Goal: Transaction & Acquisition: Purchase product/service

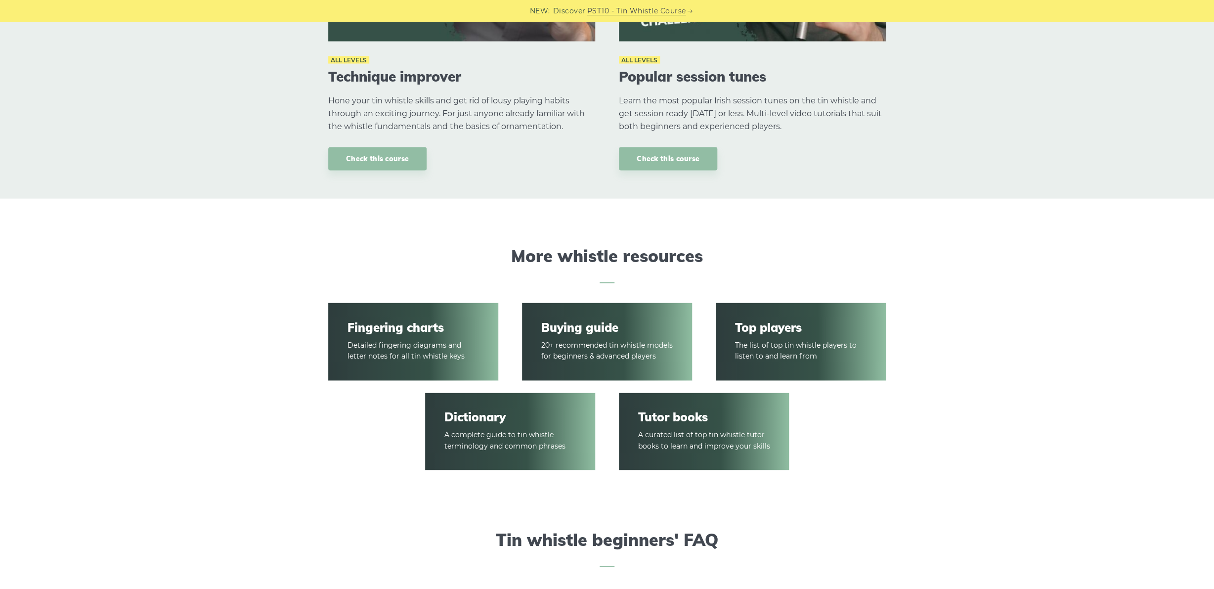
scroll to position [1321, 0]
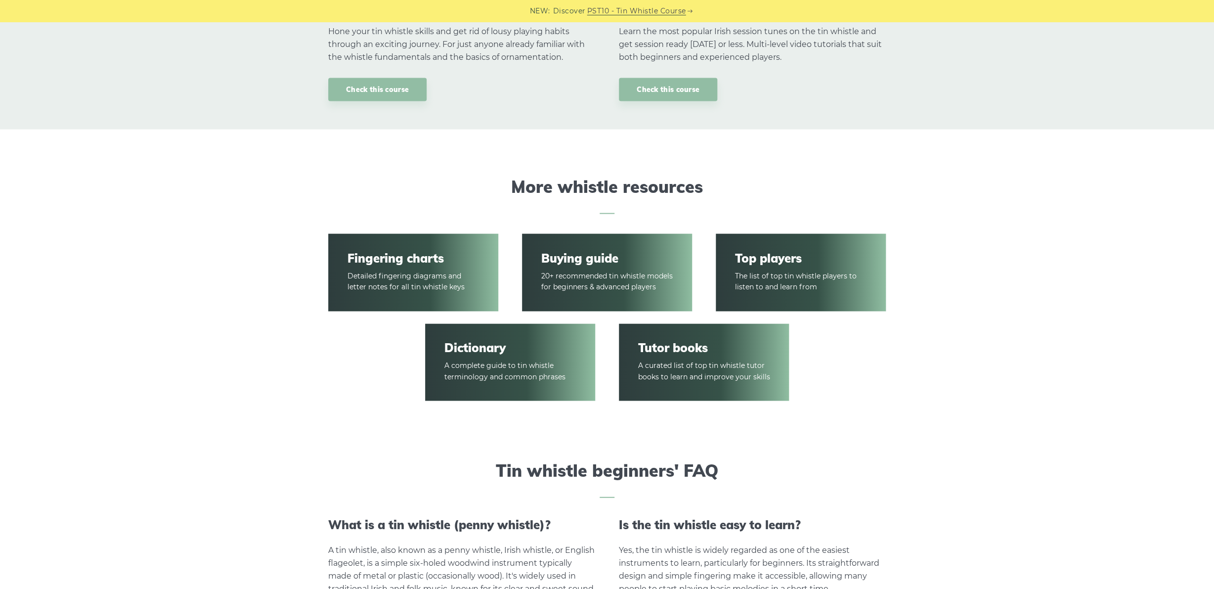
click at [577, 259] on link "Buying guide" at bounding box center [607, 258] width 132 height 14
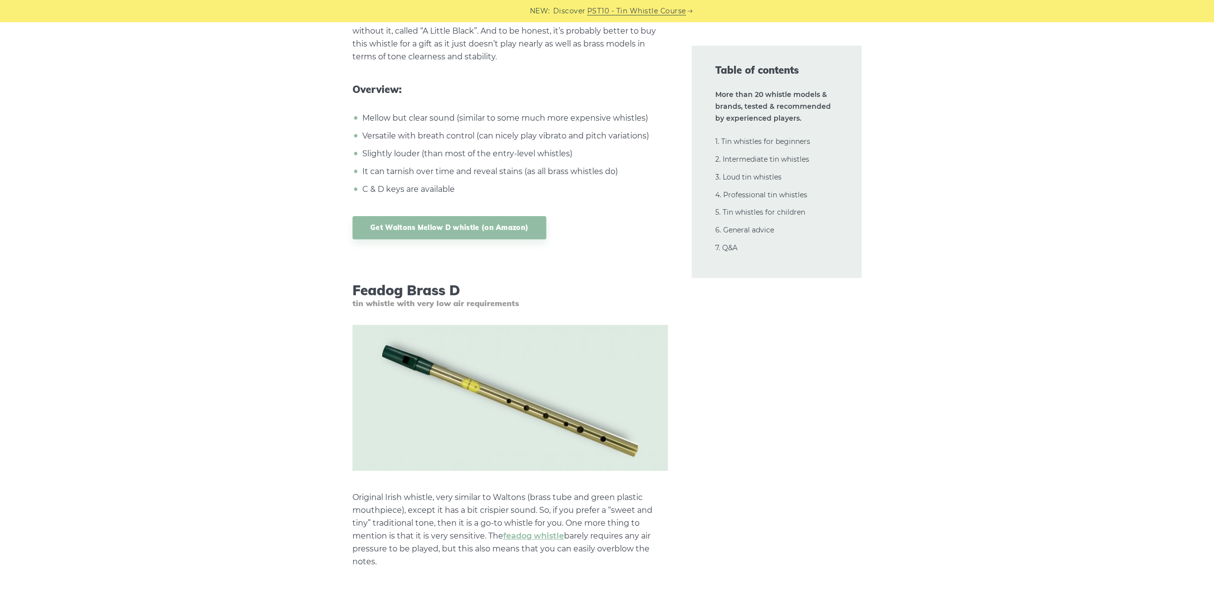
scroll to position [2167, 0]
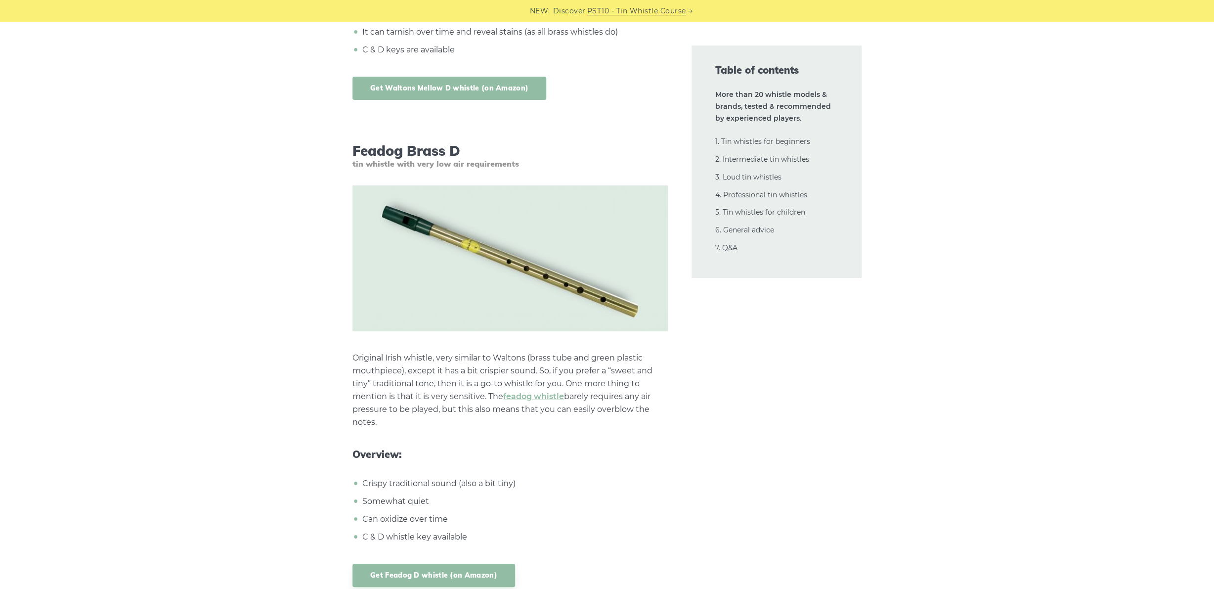
click at [432, 89] on link "Get Waltons Mellow D whistle (on Amazon)" at bounding box center [449, 88] width 194 height 23
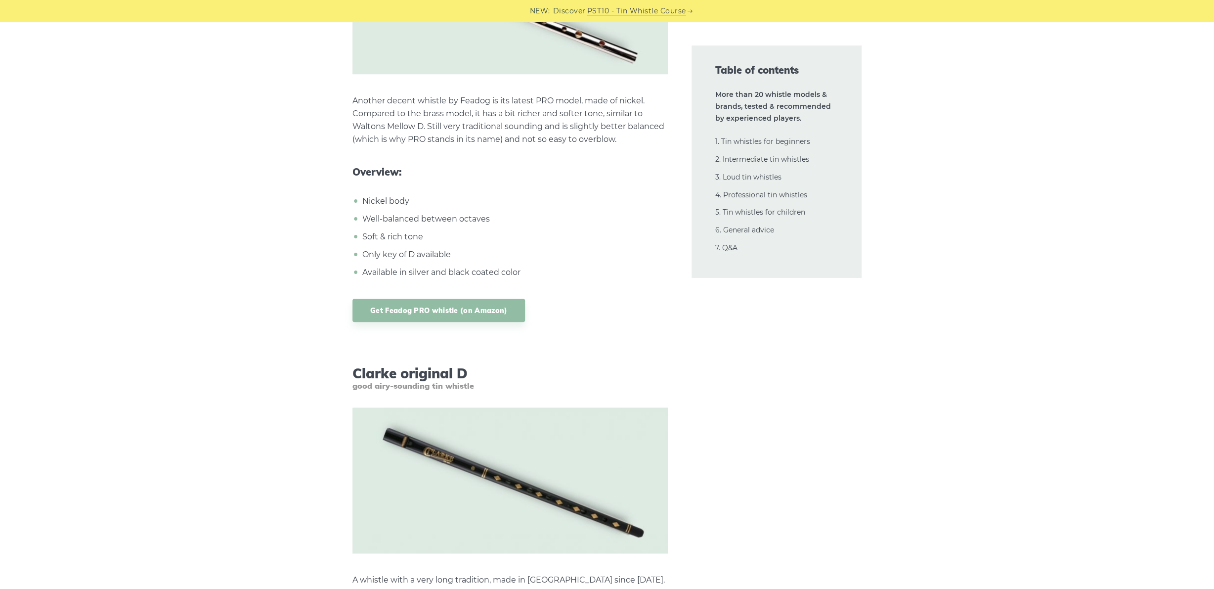
scroll to position [3060, 0]
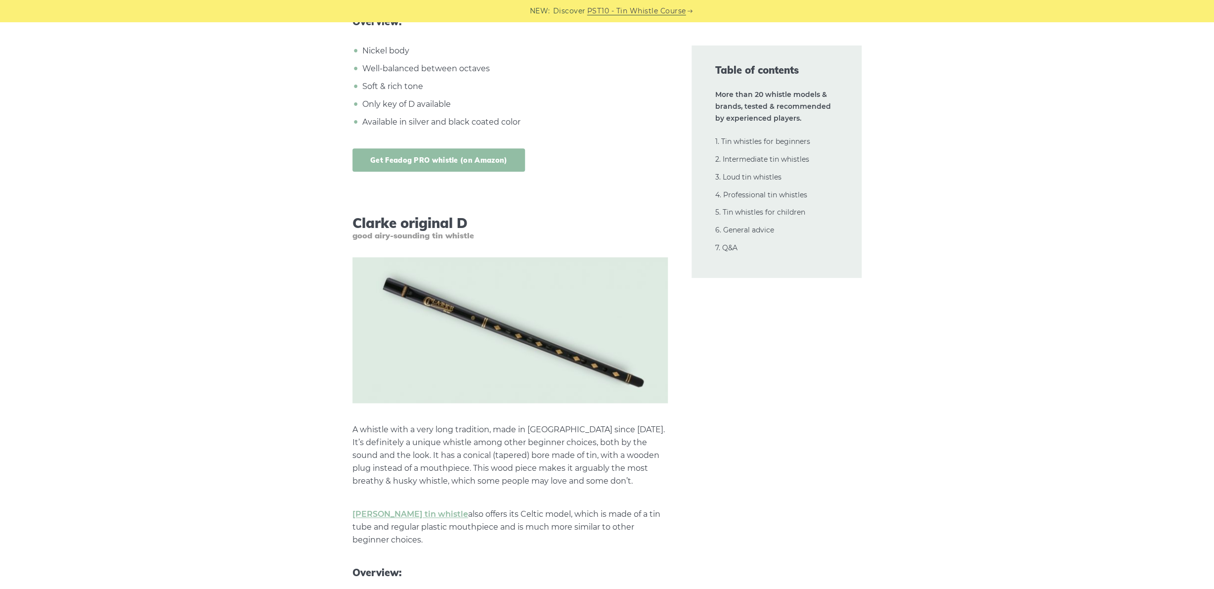
click at [471, 155] on link "Get Feadog PRO whistle (on Amazon)" at bounding box center [438, 159] width 172 height 23
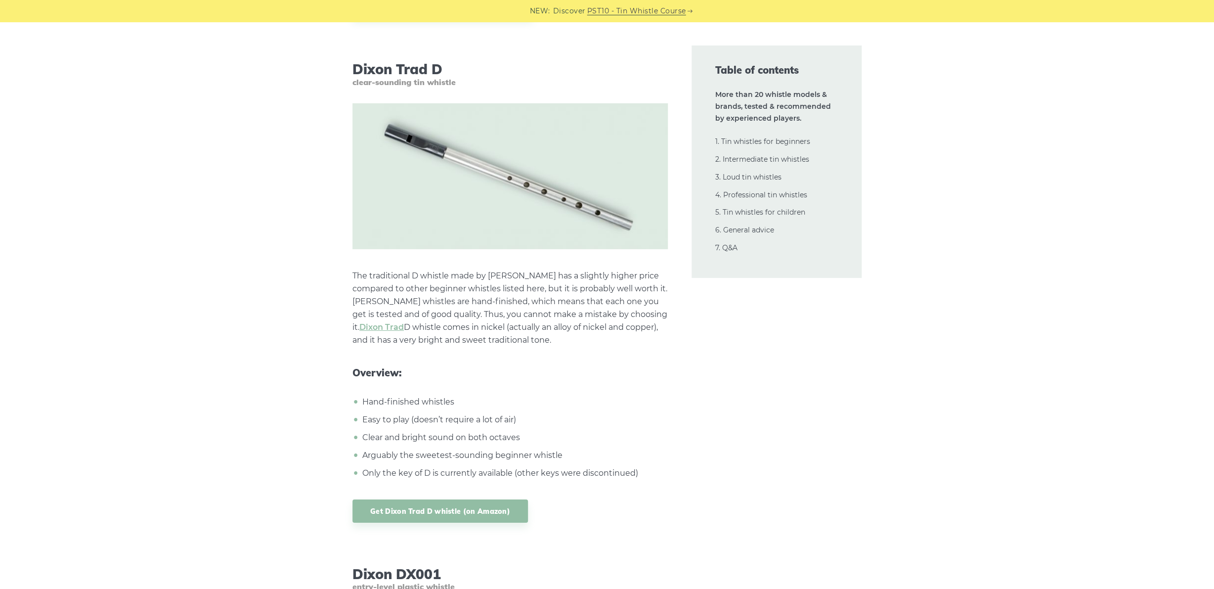
scroll to position [4357, 0]
drag, startPoint x: 355, startPoint y: 65, endPoint x: 442, endPoint y: 63, distance: 87.0
click at [442, 63] on h3 "[PERSON_NAME] Trad D clear-sounding tin whistle" at bounding box center [509, 73] width 315 height 26
copy h3 "Dixon Trad D"
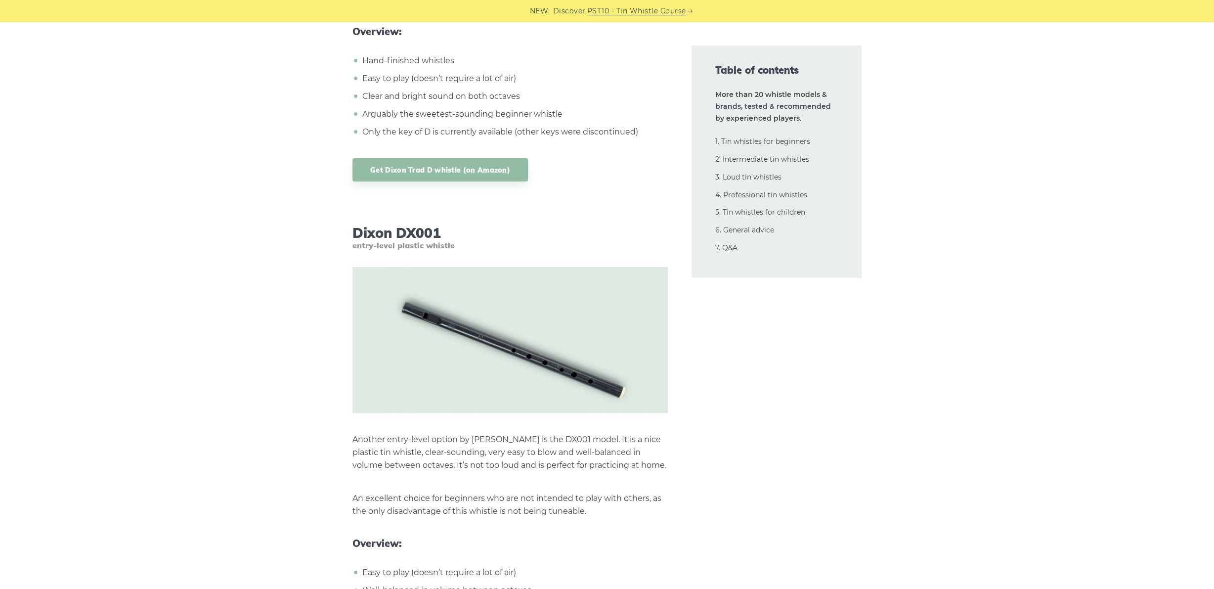
scroll to position [4776, 0]
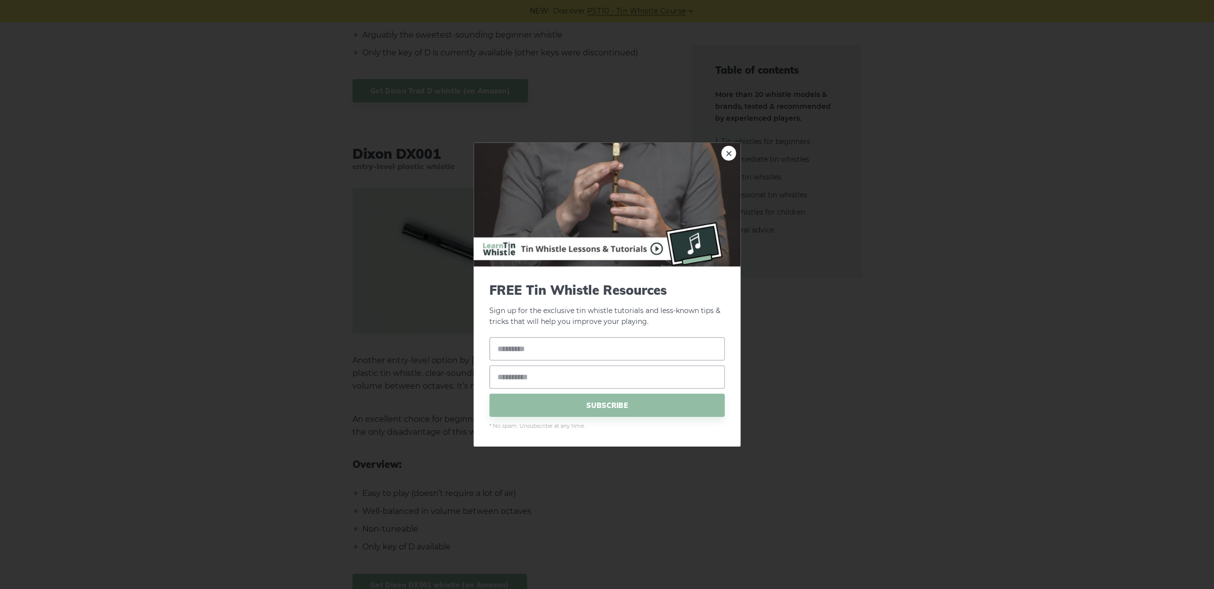
drag, startPoint x: 729, startPoint y: 151, endPoint x: 789, endPoint y: 159, distance: 60.3
click at [729, 151] on link "×" at bounding box center [728, 152] width 15 height 15
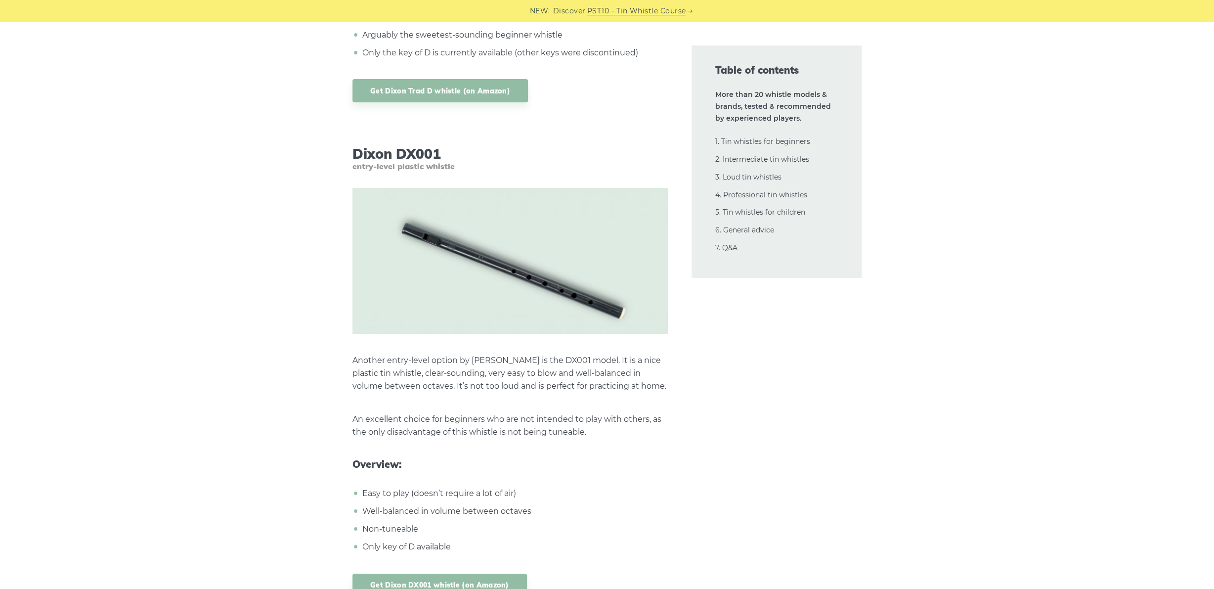
scroll to position [4563, 0]
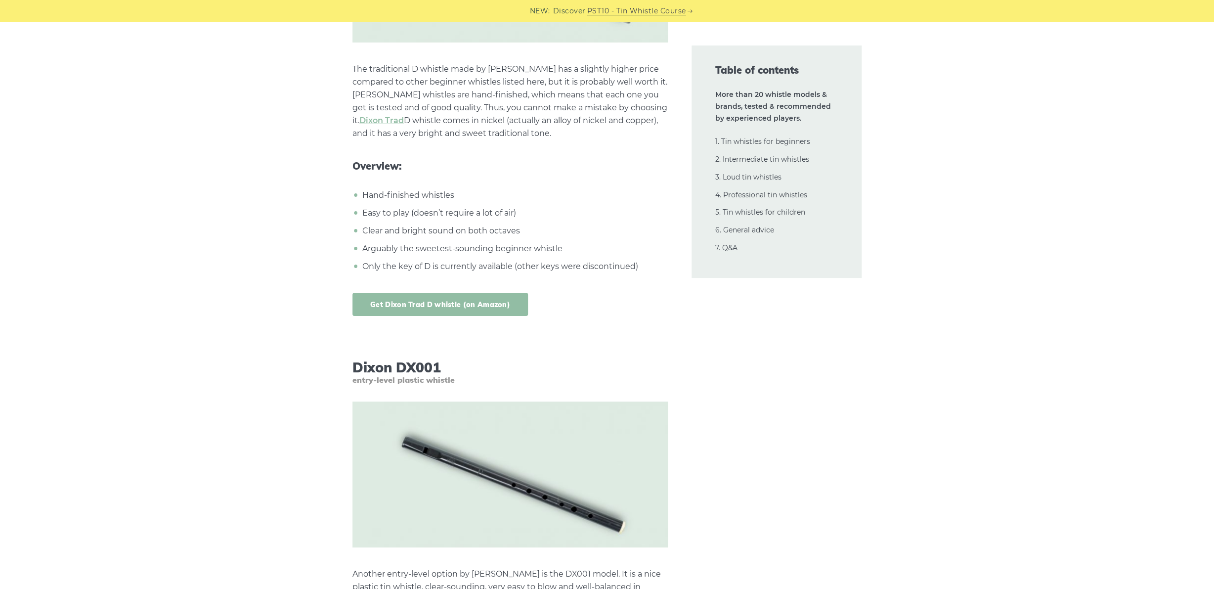
click at [425, 304] on link "Get Dixon Trad D whistle (on Amazon)" at bounding box center [439, 304] width 175 height 23
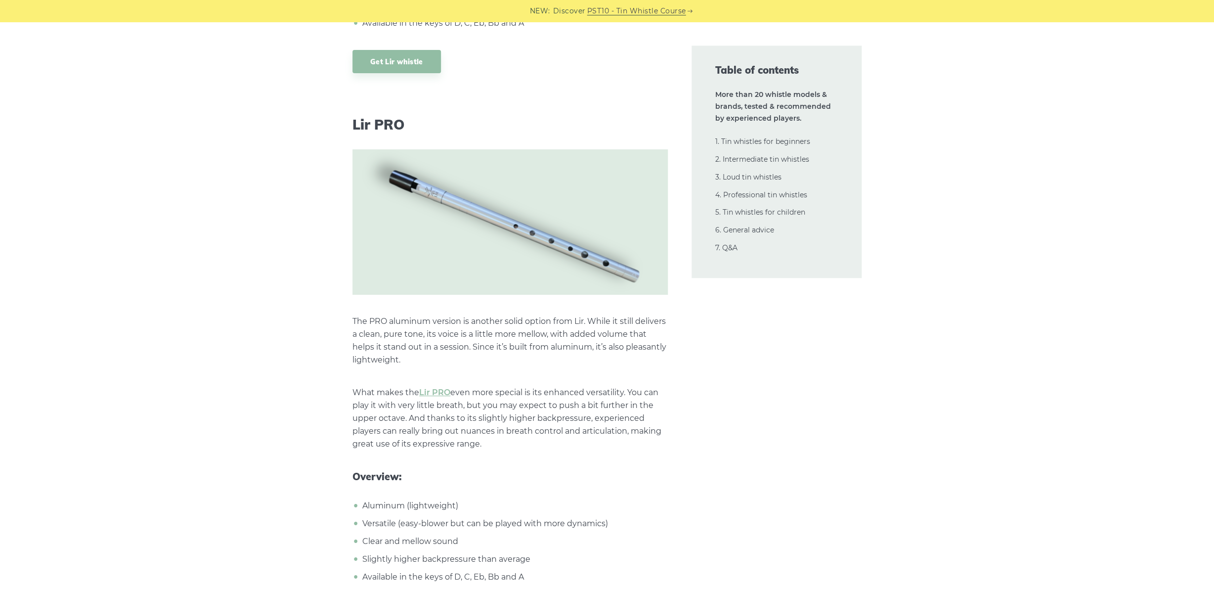
scroll to position [7417, 0]
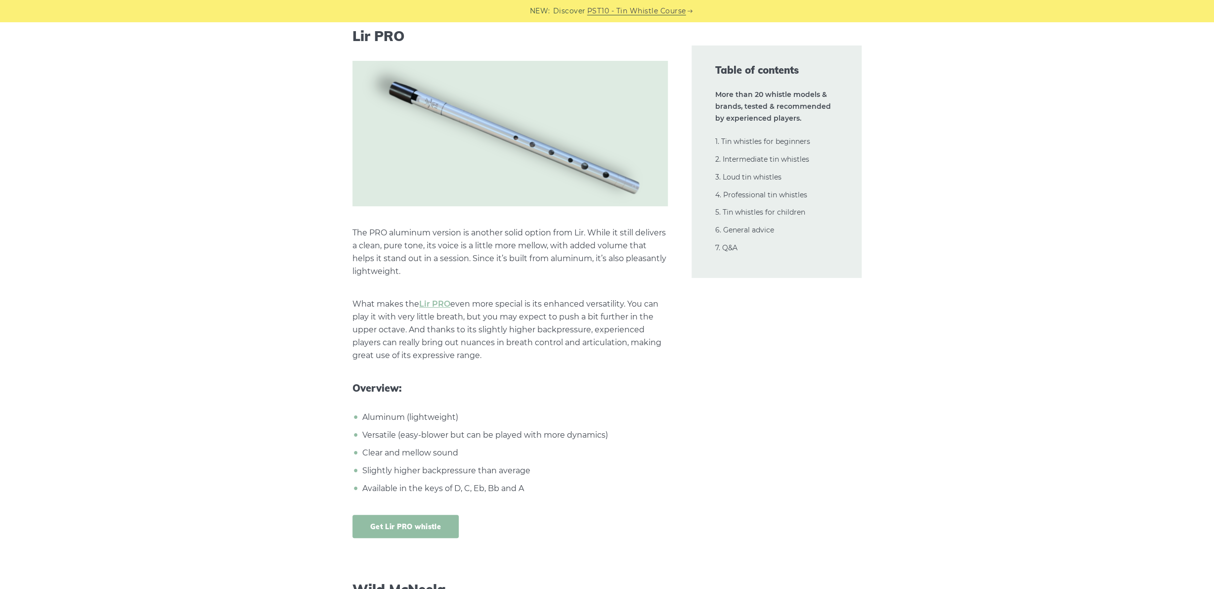
click at [411, 514] on link "Get Lir PRO whistle" at bounding box center [405, 525] width 106 height 23
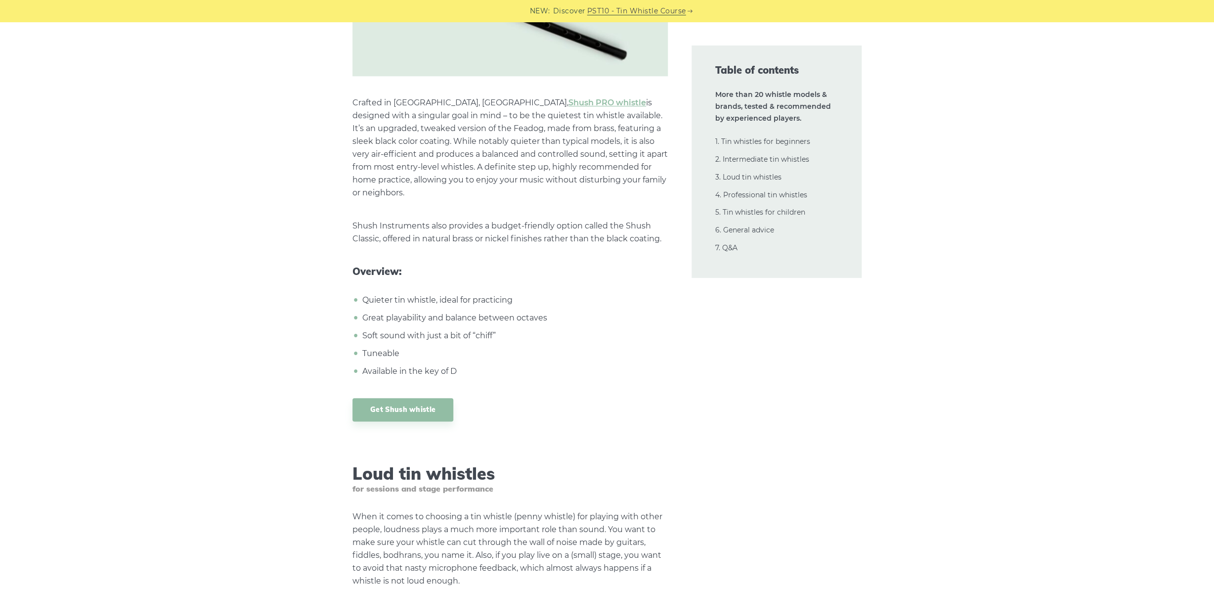
scroll to position [10485, 0]
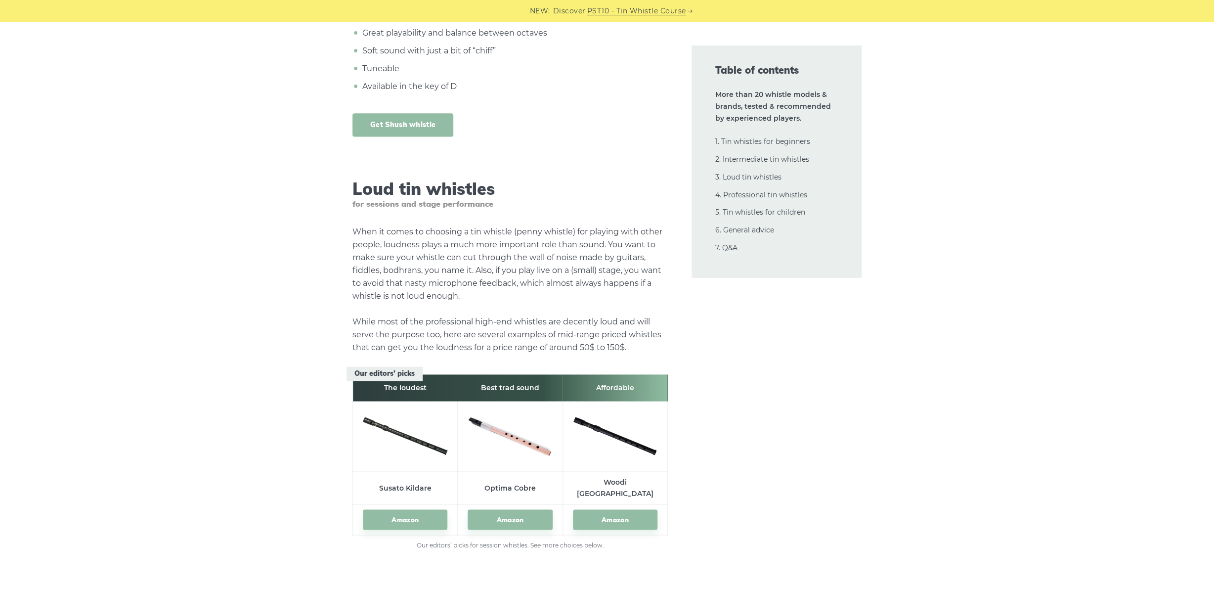
click at [411, 113] on link "Get Shush whistle" at bounding box center [402, 124] width 101 height 23
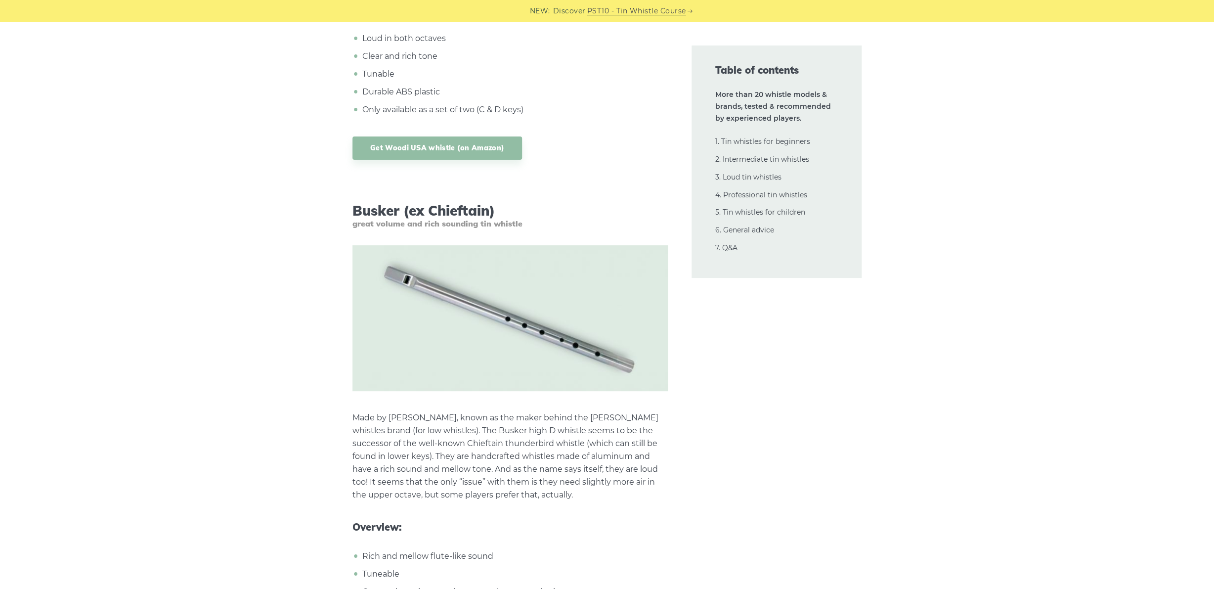
scroll to position [12130, 0]
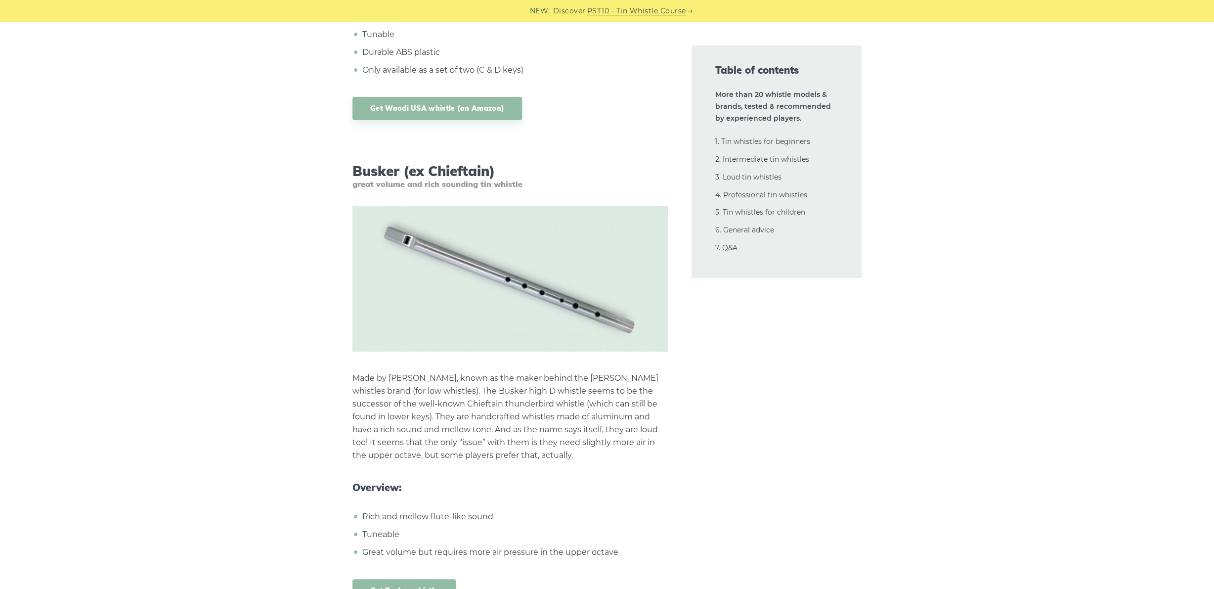
click at [377, 579] on link "Get Busker whistle" at bounding box center [403, 590] width 103 height 23
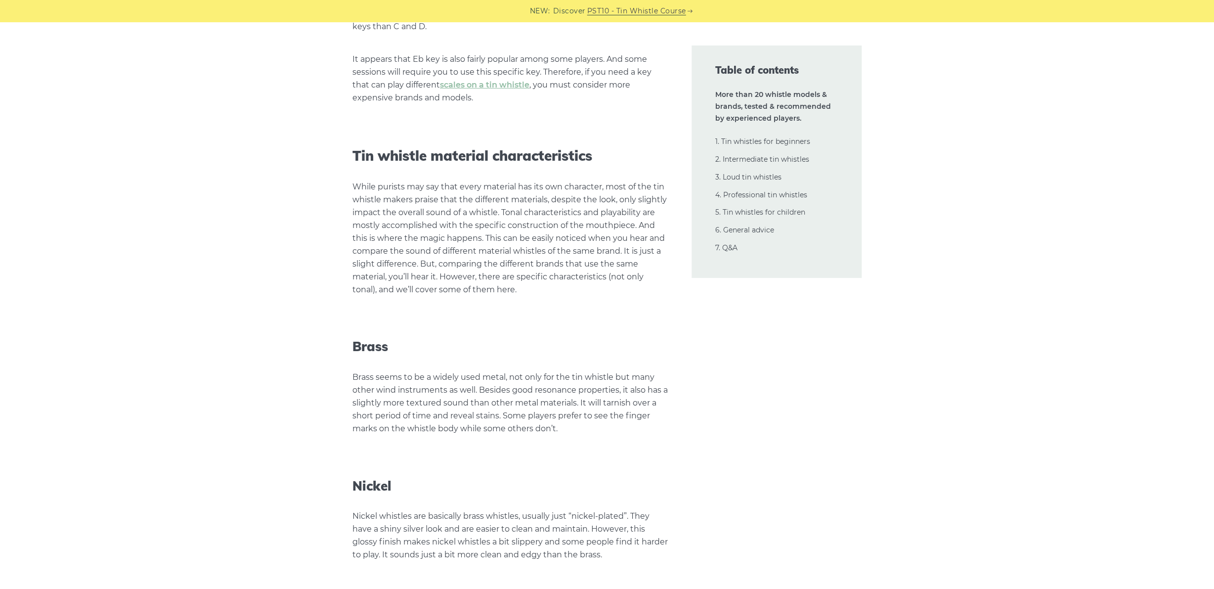
scroll to position [21848, 0]
